Goal: Task Accomplishment & Management: Manage account settings

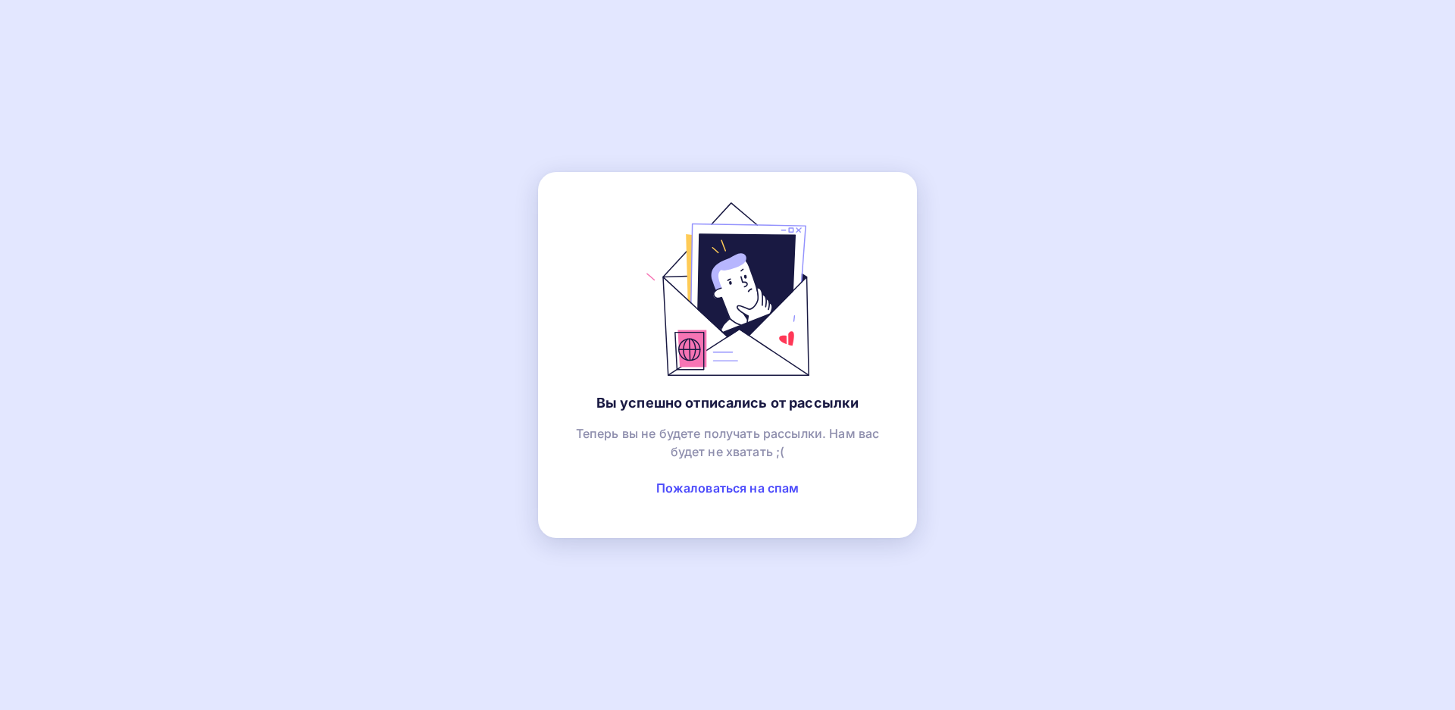
click at [714, 490] on link "Пожаловаться на спам" at bounding box center [727, 488] width 143 height 15
click at [722, 492] on link "Пожаловаться на спам" at bounding box center [727, 488] width 143 height 15
